Goal: Transaction & Acquisition: Purchase product/service

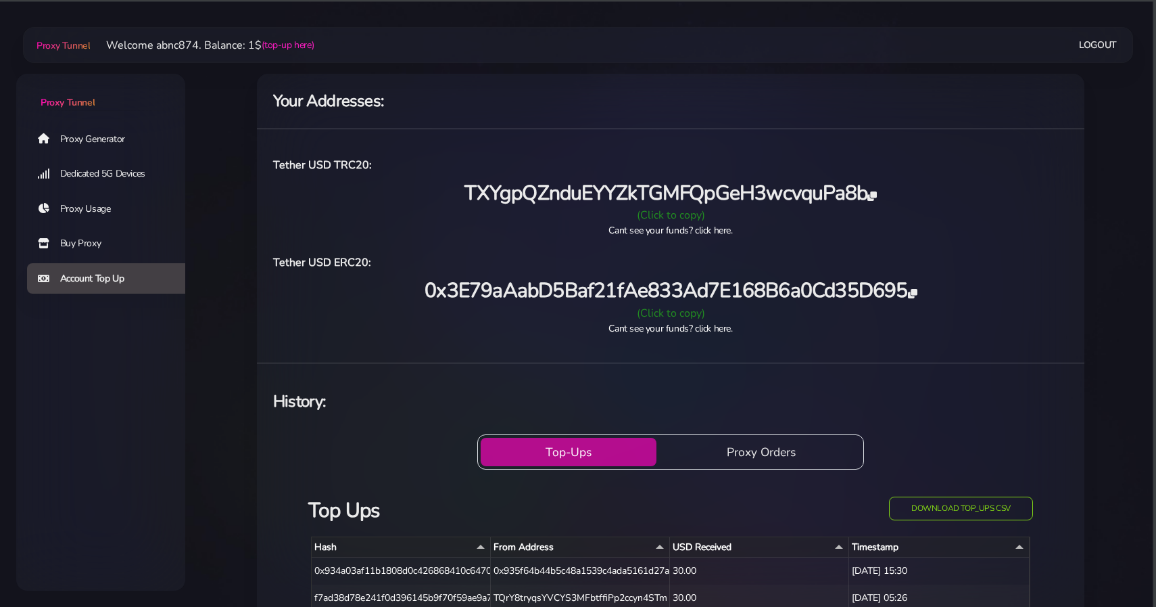
click at [872, 191] on icon at bounding box center [872, 195] width 9 height 9
click at [921, 300] on div "0x3E79aAabD5Baf21fAe833Ad7E168B6a0Cd35D695" at bounding box center [670, 291] width 811 height 28
click at [916, 298] on icon at bounding box center [912, 293] width 9 height 9
click at [253, 255] on div "Your Addresses: Tether USD TRC20: TXYgpQZnduEYYZkTGMFQpGeH3wcvquPa8b (Click to …" at bounding box center [671, 429] width 860 height 745
click at [111, 208] on link "Proxy Usage" at bounding box center [111, 208] width 169 height 31
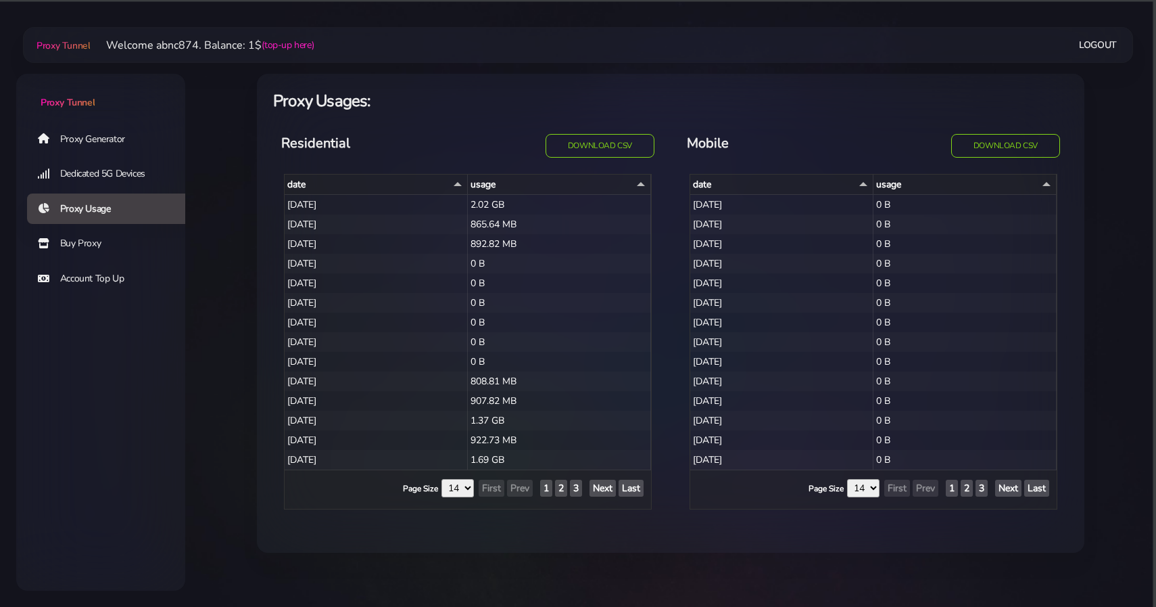
select select "14"
click at [98, 246] on link "Buy Proxy" at bounding box center [111, 243] width 169 height 31
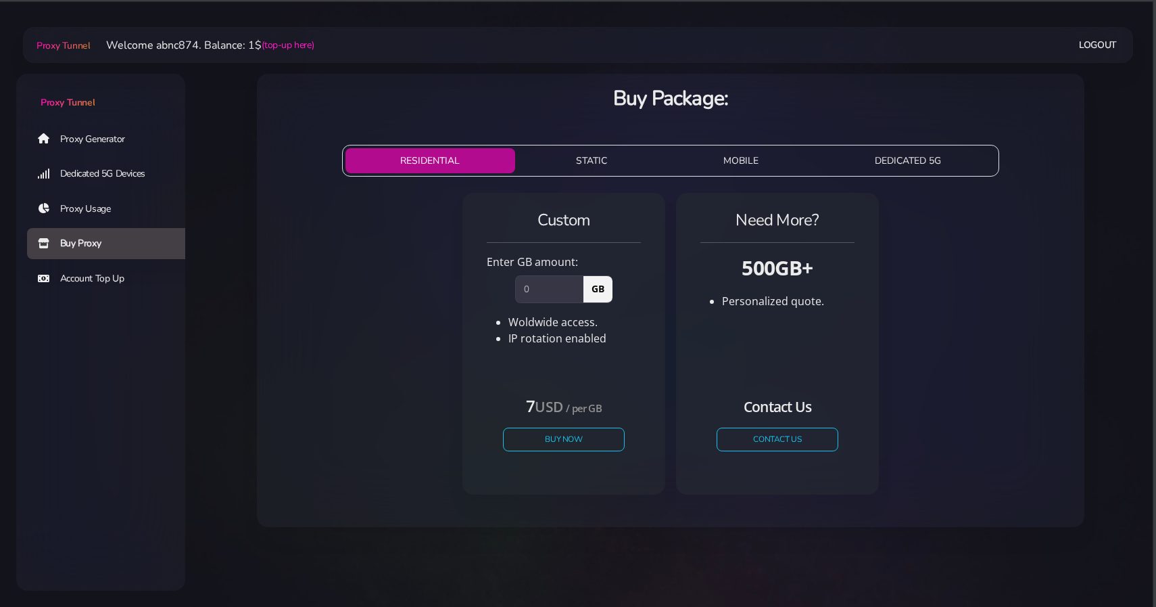
click at [55, 133] on link "Proxy Generator" at bounding box center [111, 138] width 169 height 31
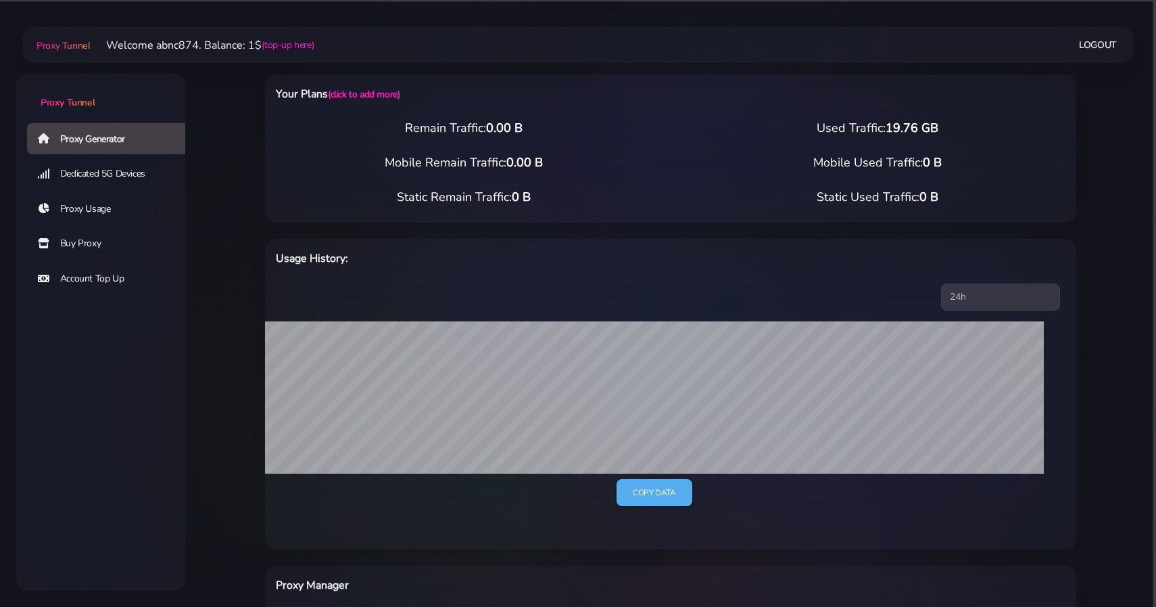
click at [64, 247] on link "Buy Proxy" at bounding box center [111, 243] width 169 height 31
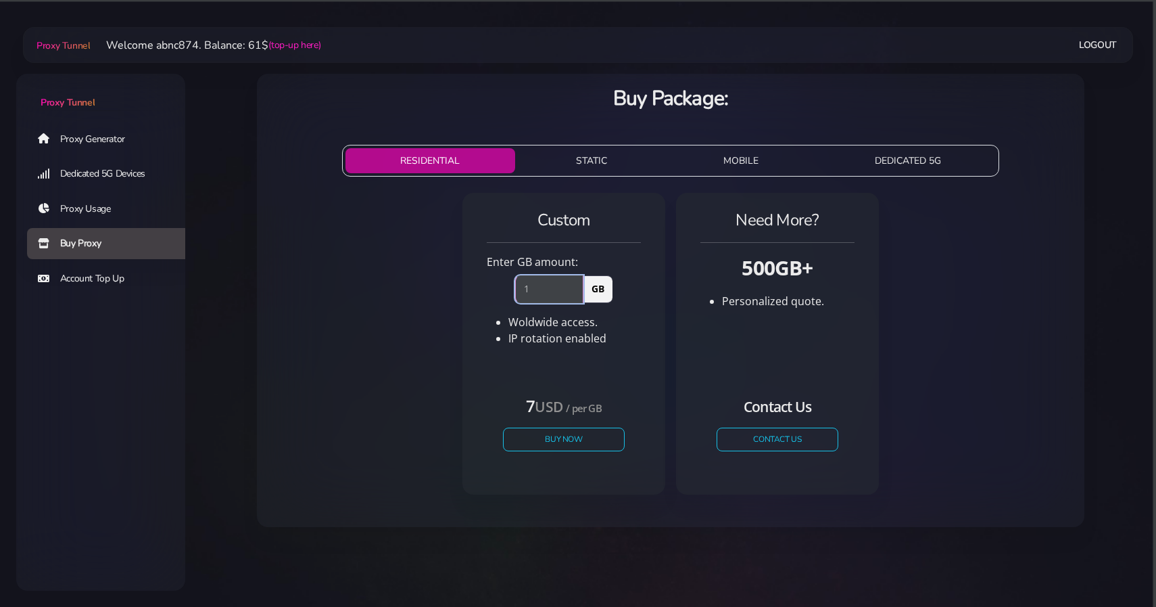
click at [575, 287] on input "1" at bounding box center [549, 288] width 68 height 27
type input "2"
click at [575, 287] on input "2" at bounding box center [549, 288] width 68 height 27
click at [557, 440] on button "Buy Now" at bounding box center [564, 439] width 124 height 24
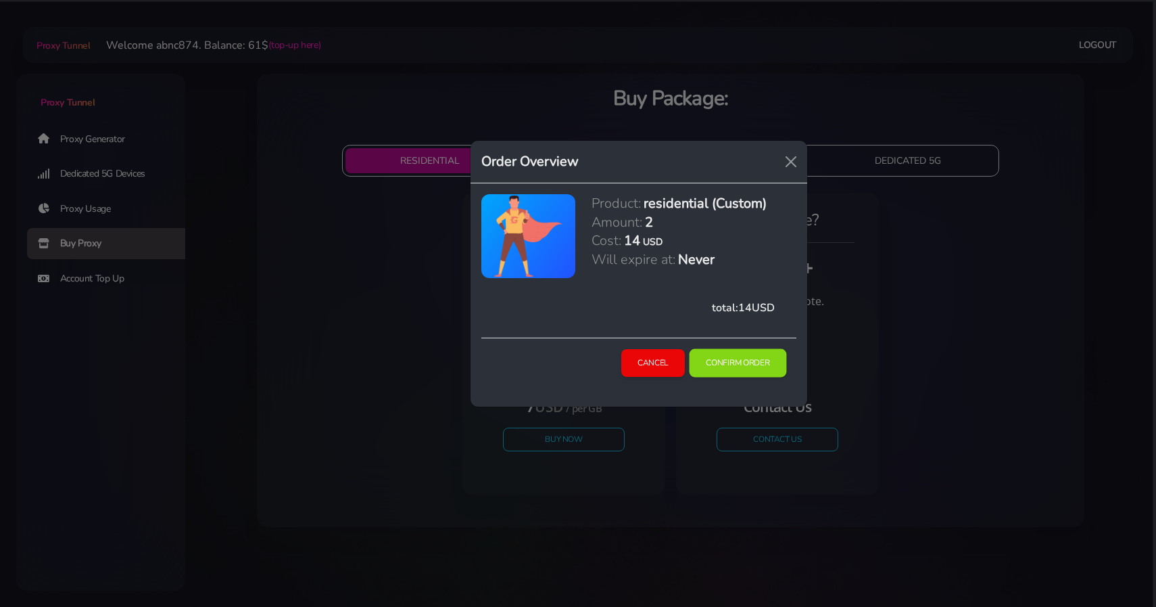
click at [744, 367] on button "Confirm Order" at bounding box center [737, 363] width 97 height 28
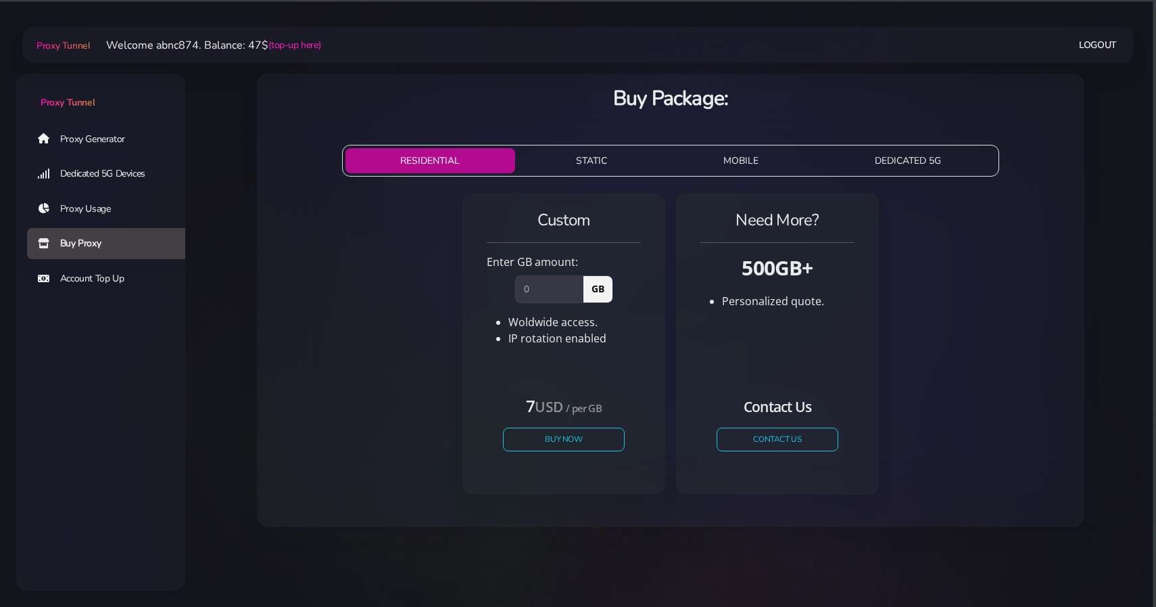
click at [99, 142] on link "Proxy Generator" at bounding box center [111, 138] width 169 height 31
click at [253, 197] on div "RESIDENTIAL STATIC MOBILE DEDICATED 5G 5G Proxy Austria USD / mo" at bounding box center [671, 327] width 844 height 398
